Goal: Navigation & Orientation: Understand site structure

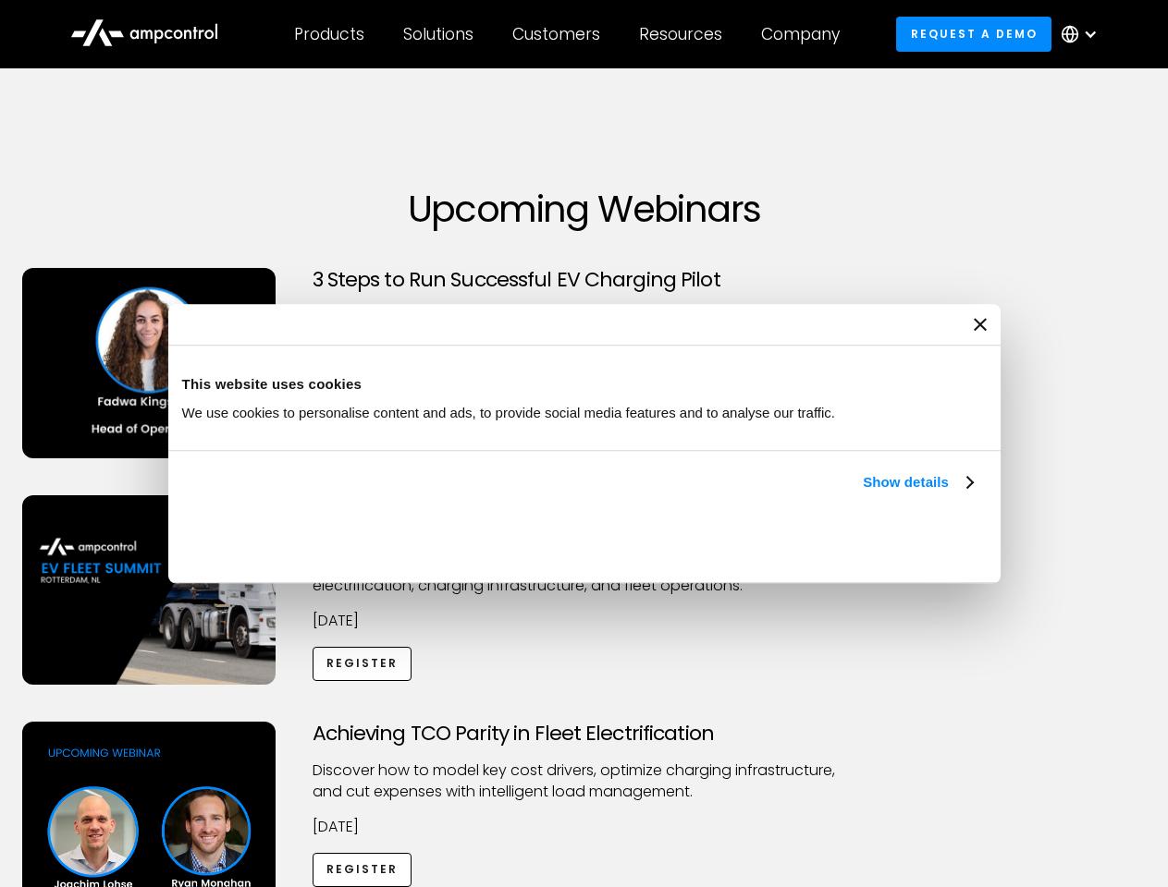
click at [862, 494] on link "Show details" at bounding box center [916, 482] width 109 height 22
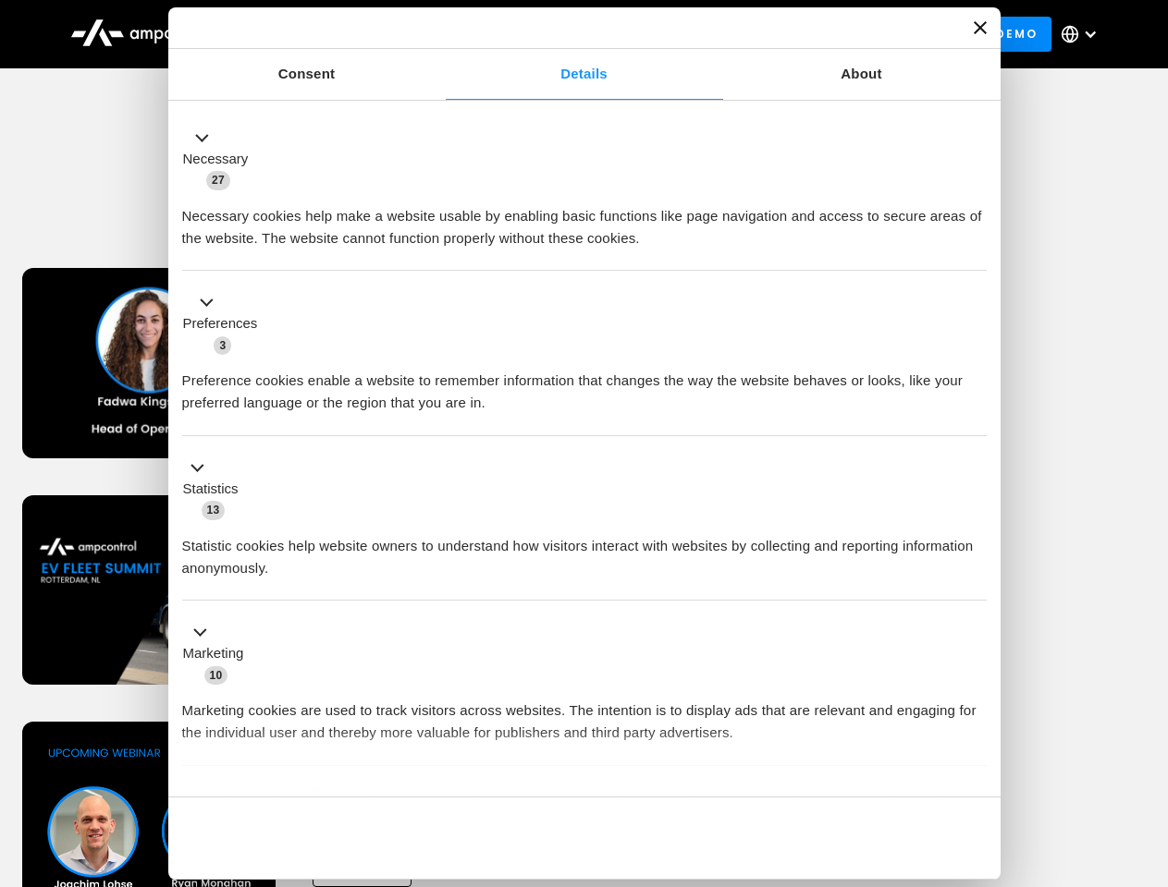
click at [974, 602] on li "Statistics 13 Statistic cookies help website owners to understand how visitors …" at bounding box center [584, 518] width 804 height 165
click at [1147, 745] on div "Achieving TCO Parity in Fleet Electrification Discover how to model key cost dr…" at bounding box center [584, 867] width 1161 height 290
click at [569, 34] on div "Customers" at bounding box center [556, 34] width 88 height 20
click at [328, 34] on div "Products" at bounding box center [329, 34] width 70 height 20
click at [439, 34] on div "Solutions" at bounding box center [438, 34] width 70 height 20
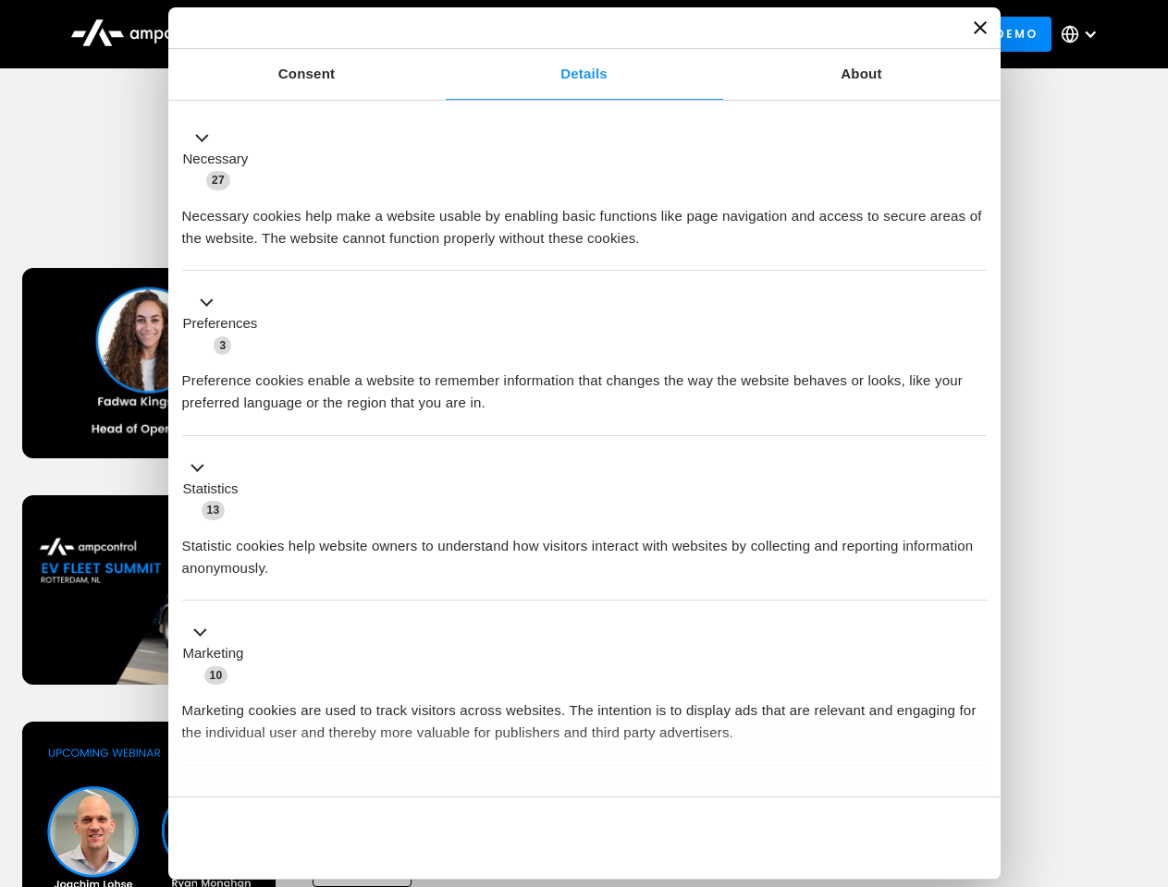
click at [559, 34] on div "Customers" at bounding box center [556, 34] width 88 height 20
click at [684, 34] on div "Resources" at bounding box center [680, 34] width 83 height 20
click at [806, 34] on div "Company" at bounding box center [800, 34] width 79 height 20
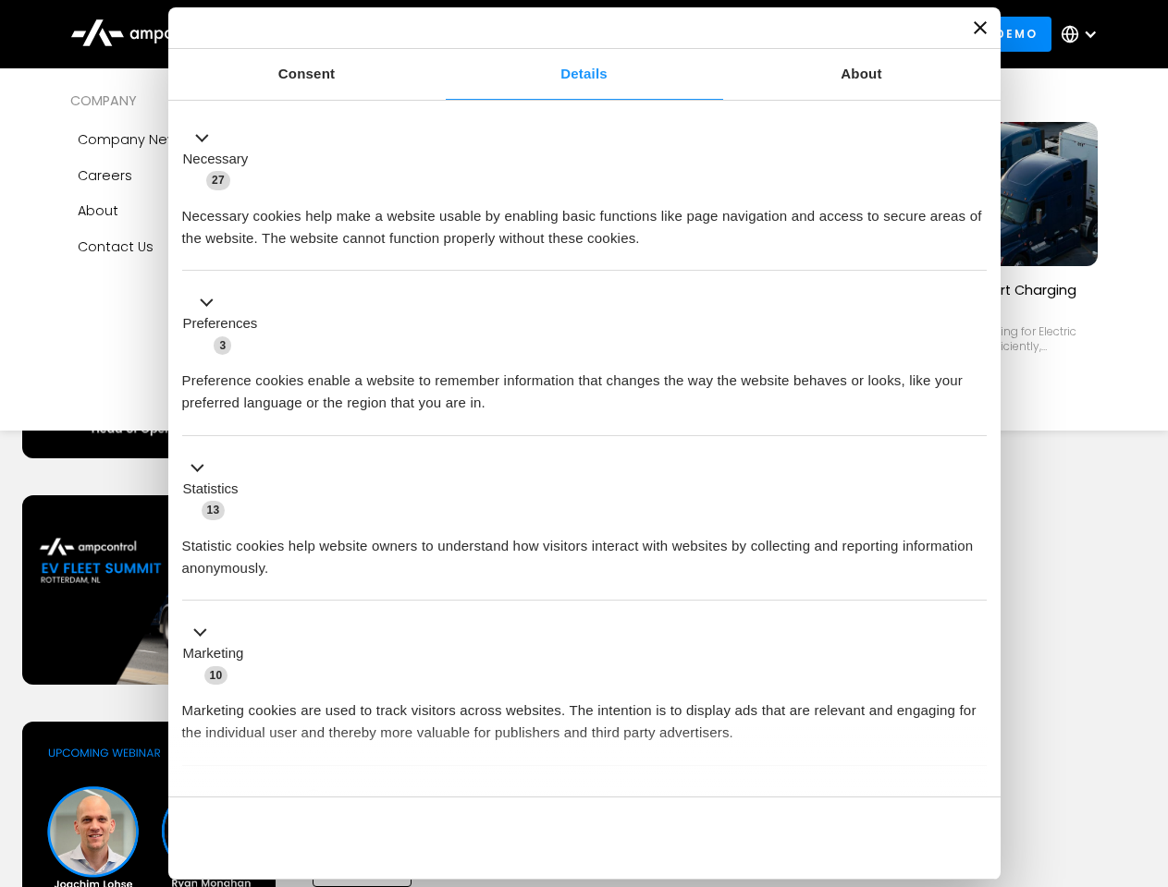
click at [1083, 34] on div at bounding box center [1089, 34] width 15 height 15
